Goal: Find contact information: Find contact information

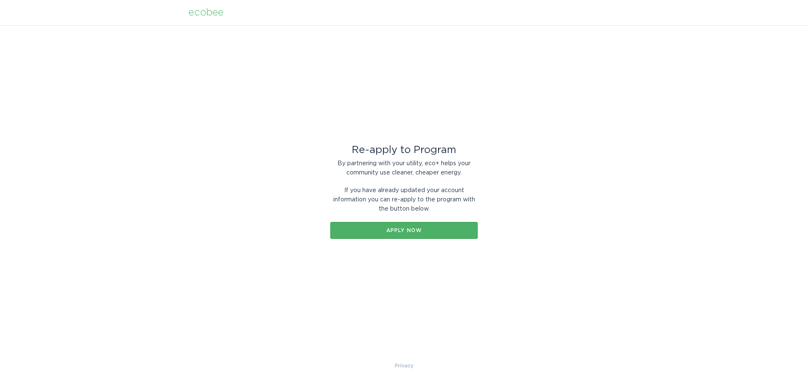
click at [406, 237] on button "Apply now" at bounding box center [403, 230] width 147 height 17
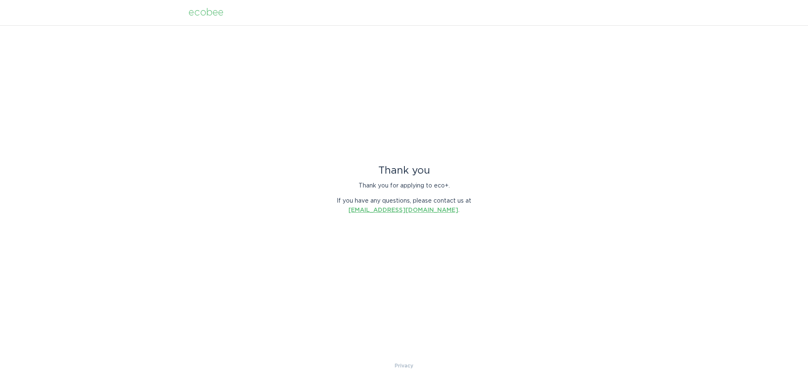
click at [380, 209] on link "[EMAIL_ADDRESS][DOMAIN_NAME]" at bounding box center [403, 210] width 110 height 6
